Goal: Register for event/course

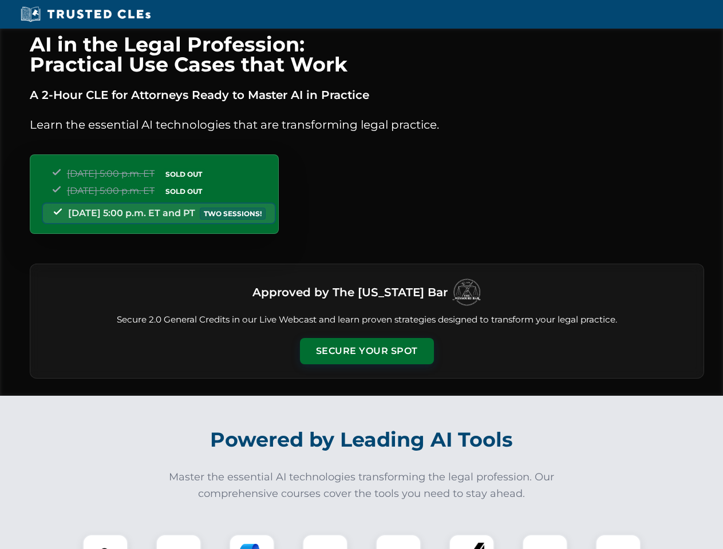
click at [366, 351] on button "Secure Your Spot" at bounding box center [367, 351] width 134 height 26
click at [105, 542] on img at bounding box center [105, 557] width 33 height 33
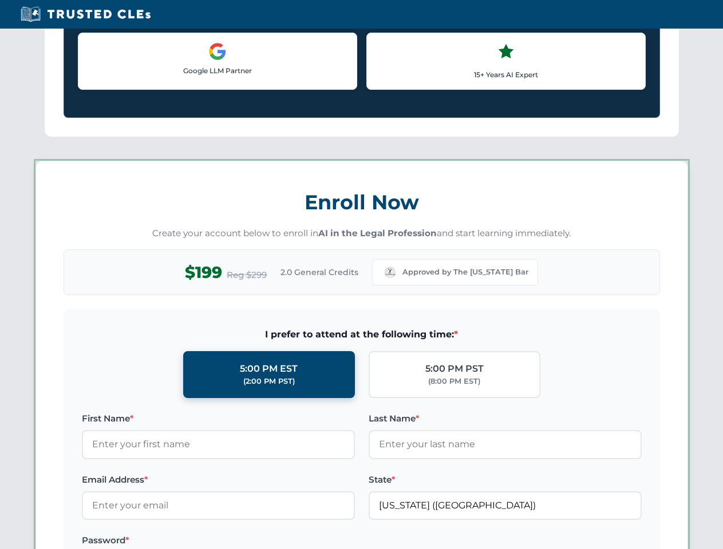
click at [252, 542] on label "Password *" at bounding box center [218, 541] width 273 height 14
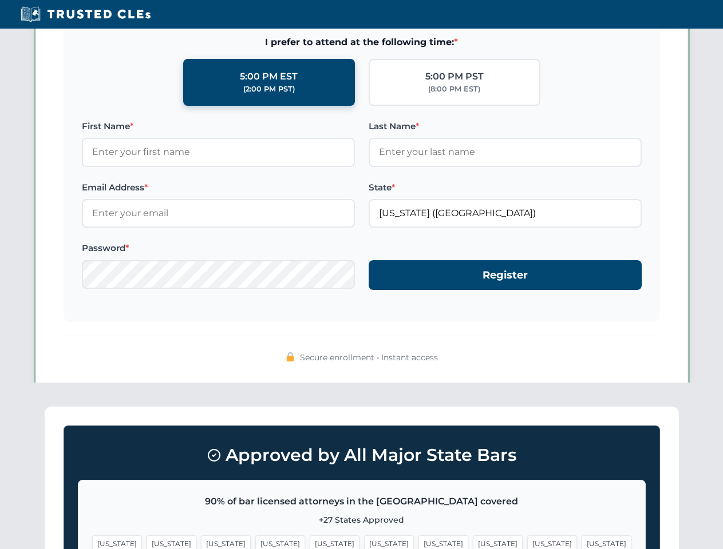
click at [527, 542] on span "[US_STATE]" at bounding box center [552, 543] width 50 height 17
